Goal: Information Seeking & Learning: Learn about a topic

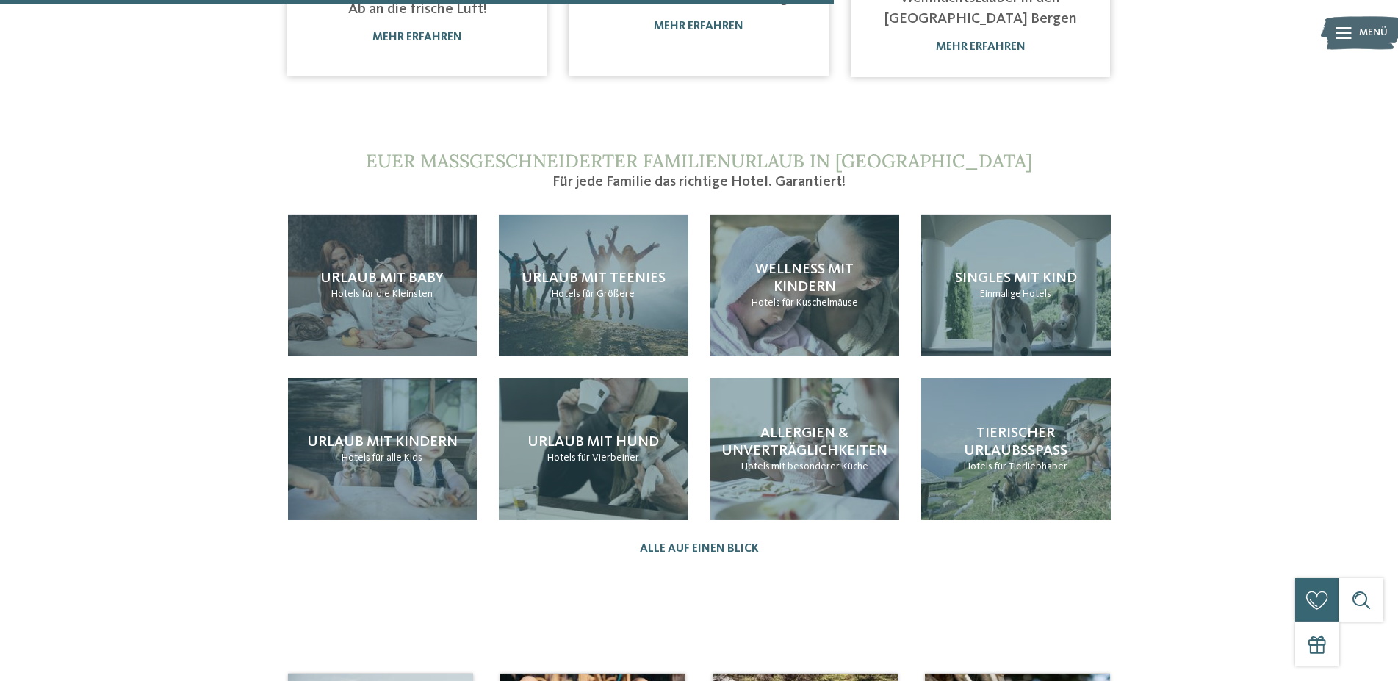
scroll to position [1273, 0]
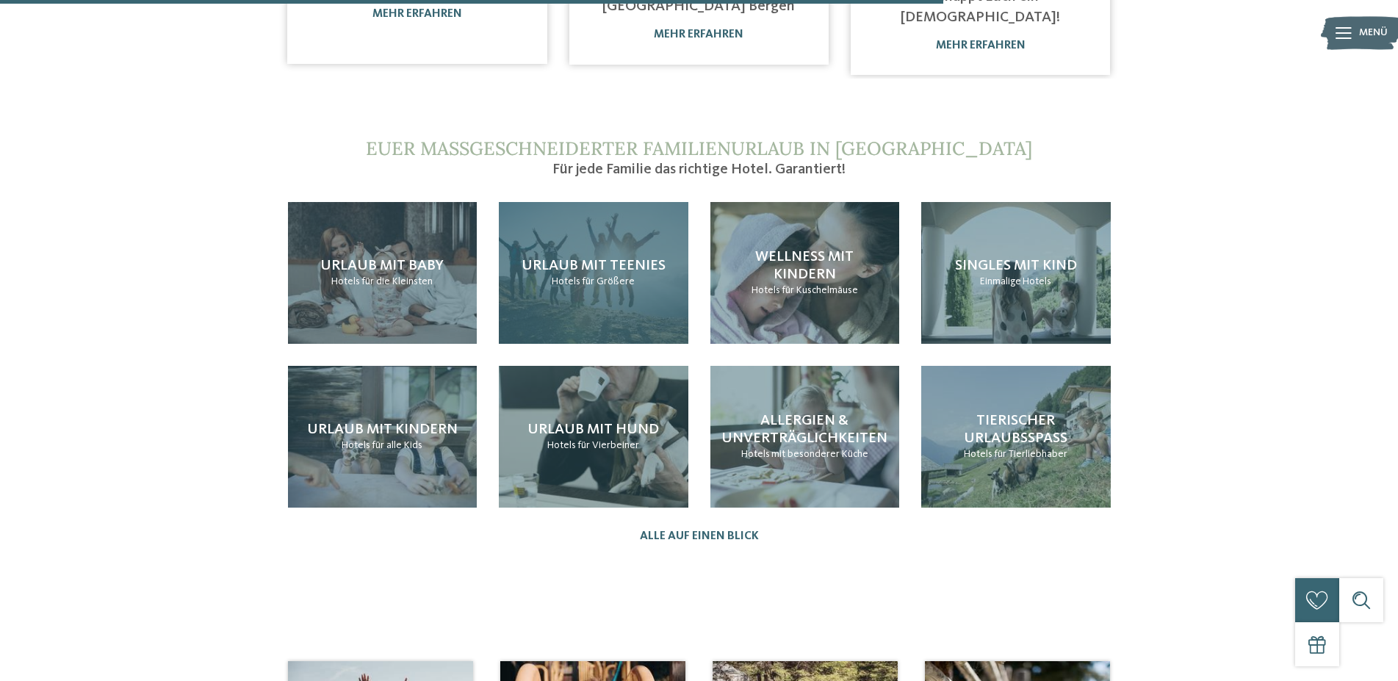
click at [588, 276] on span "für Größere" at bounding box center [608, 281] width 53 height 10
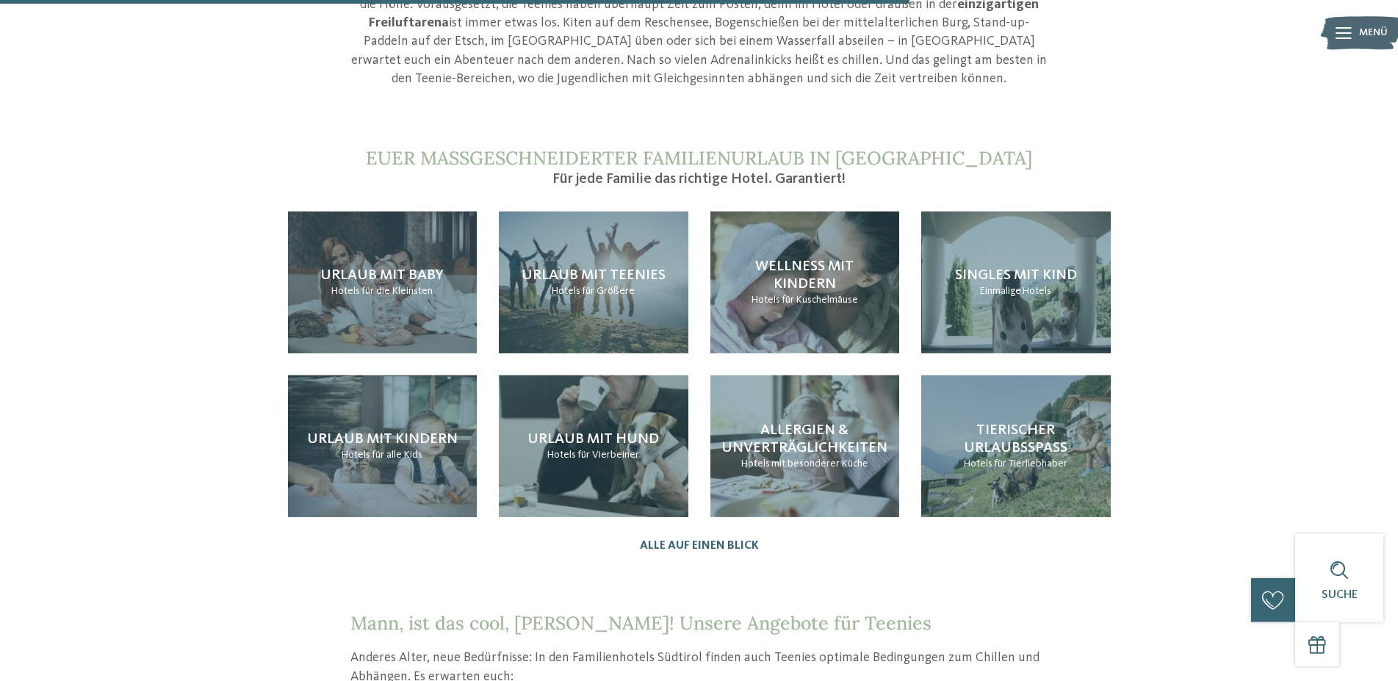
scroll to position [1498, 0]
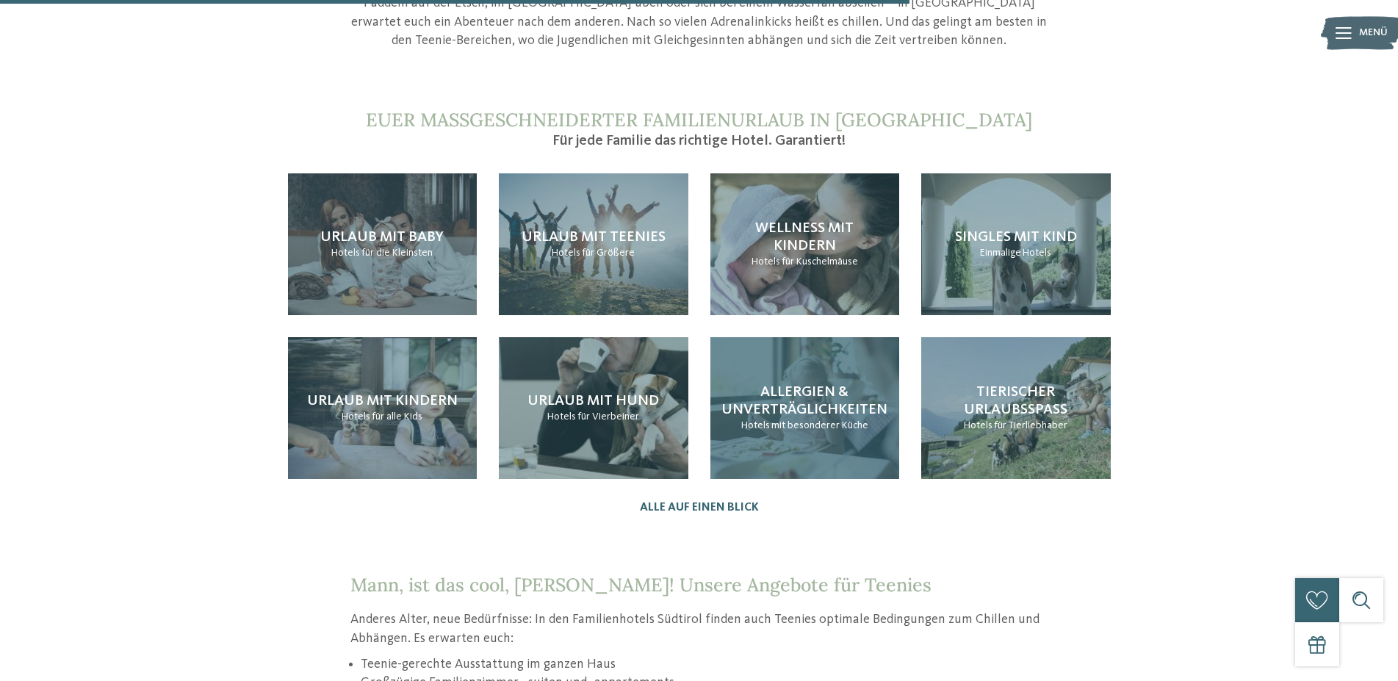
click at [817, 383] on h4 "Allergien & Unverträglichkeiten" at bounding box center [804, 400] width 166 height 35
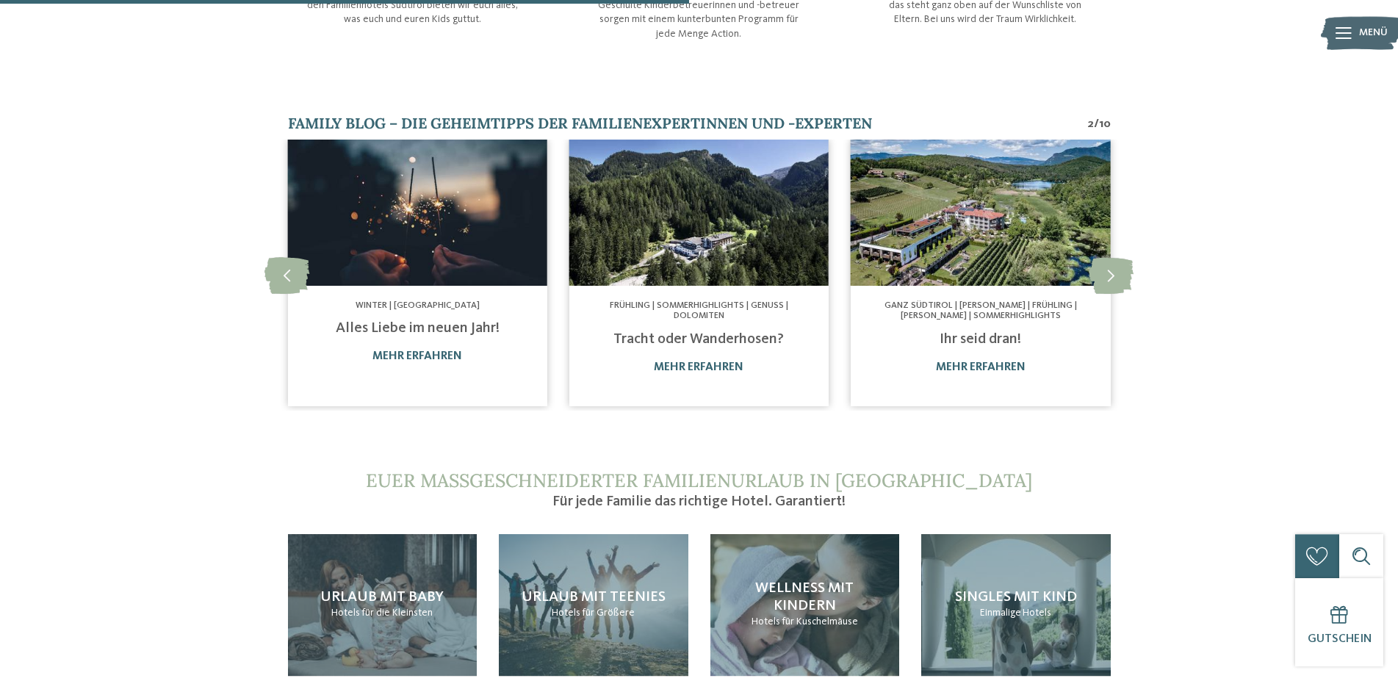
scroll to position [648, 0]
